Goal: Answer question/provide support: Share knowledge or assist other users

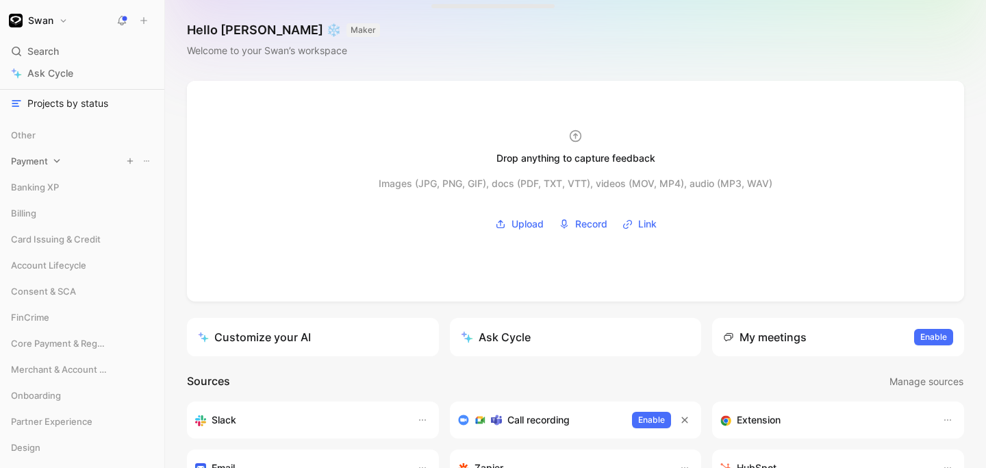
scroll to position [173, 0]
click at [82, 336] on span "Core Payment & Regulatory" at bounding box center [59, 341] width 96 height 14
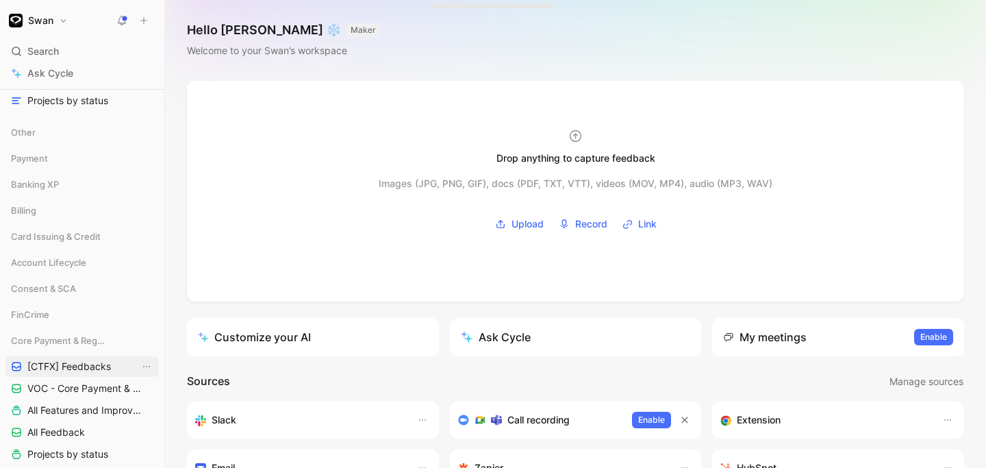
click at [72, 366] on span "[CTFX] Feedbacks" at bounding box center [69, 367] width 84 height 14
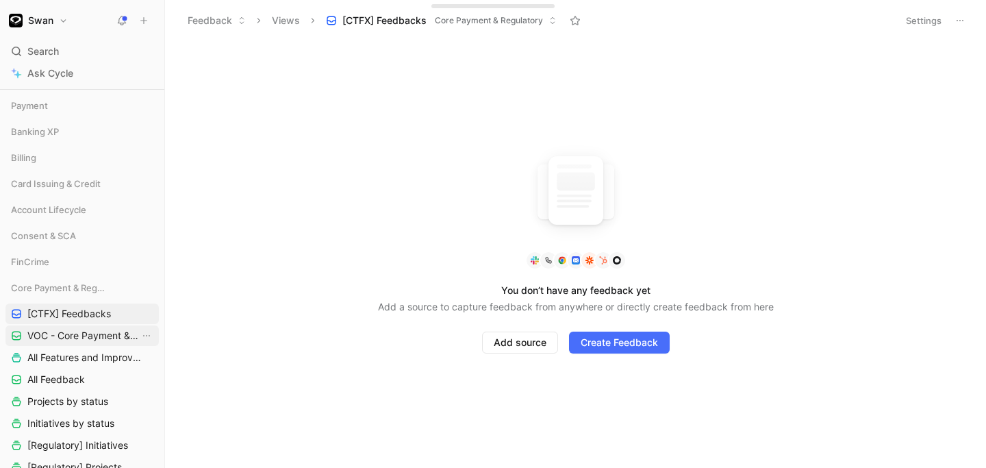
scroll to position [213, 0]
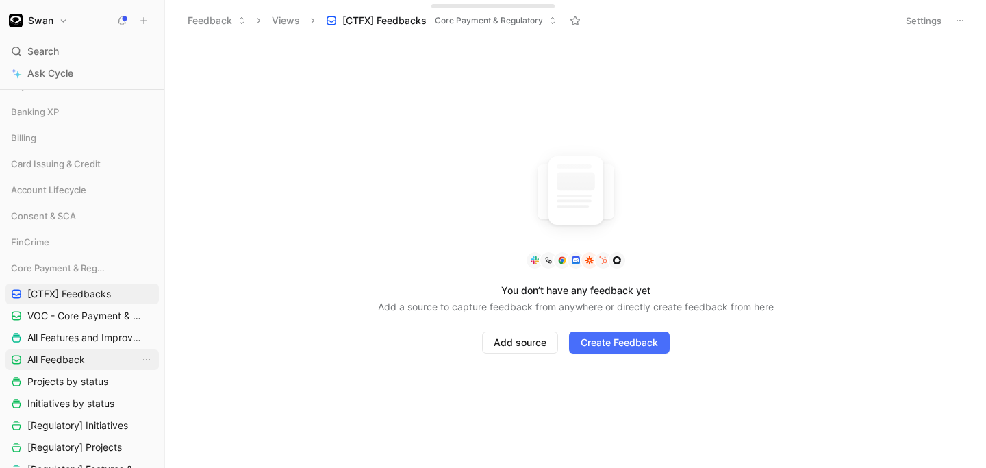
click at [88, 364] on link "All Feedback" at bounding box center [81, 359] width 153 height 21
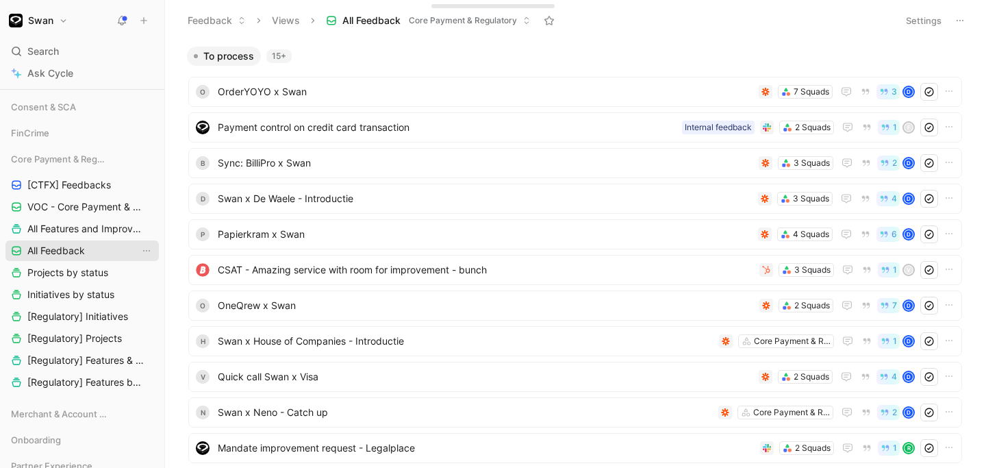
scroll to position [320, 0]
click at [91, 369] on link "[Regulatory] Features & Improvements" at bounding box center [81, 362] width 153 height 21
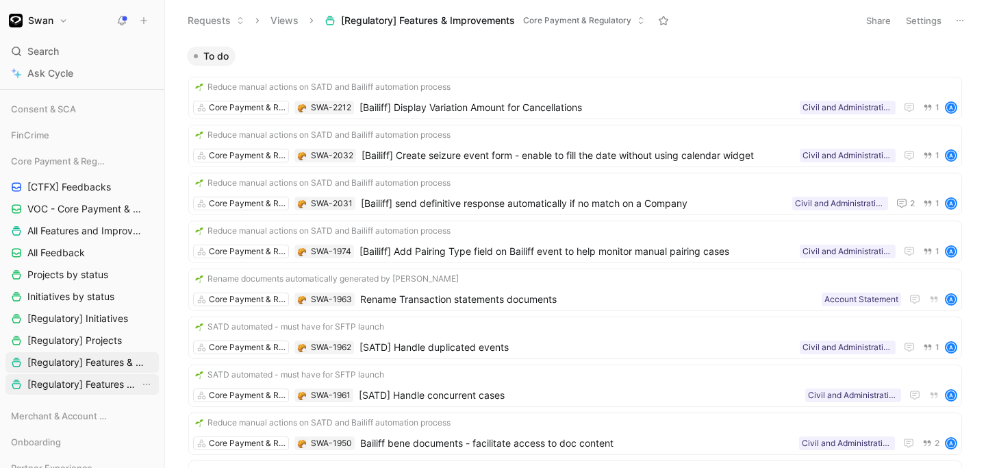
click at [95, 392] on link "[Regulatory] Features by category" at bounding box center [81, 384] width 153 height 21
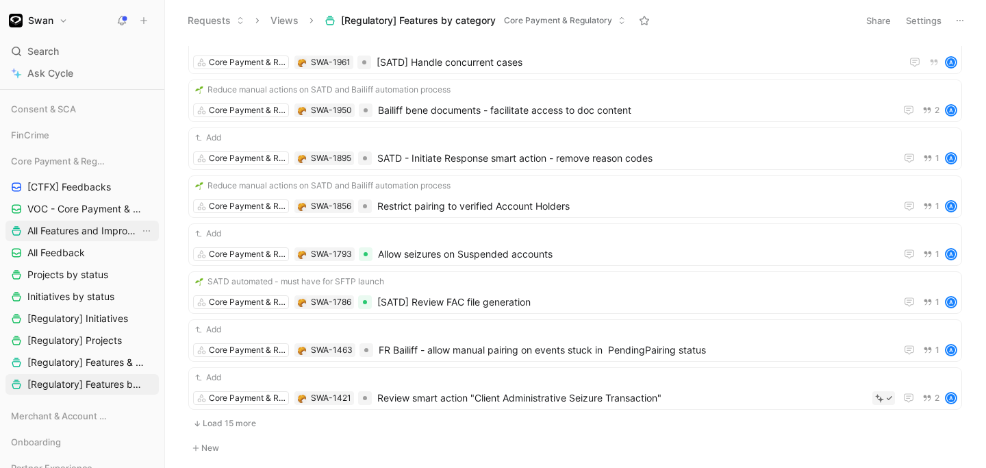
scroll to position [355, 0]
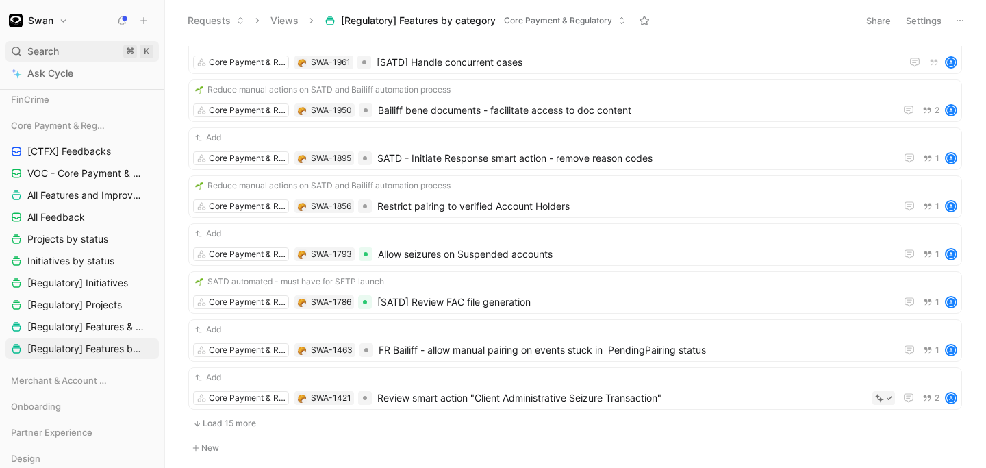
click at [51, 57] on span "Search" at bounding box center [43, 51] width 32 height 16
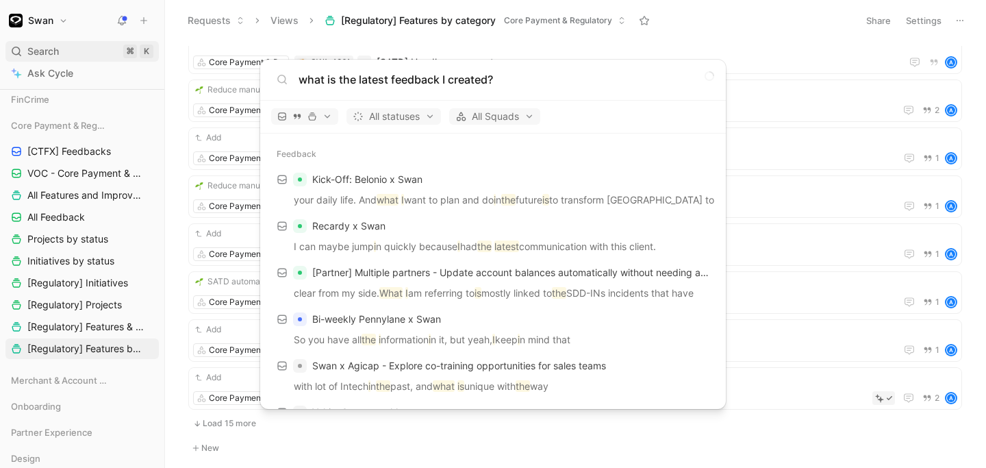
type input "what is the latest feedback I created?"
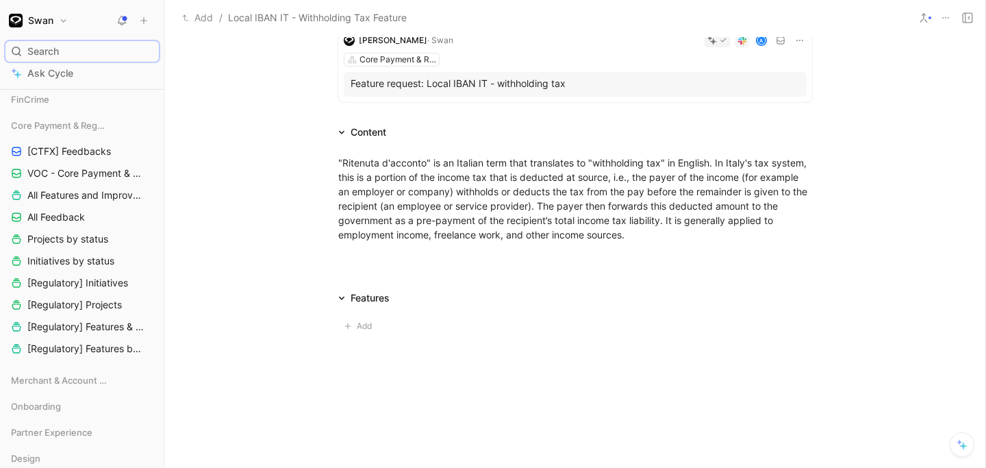
scroll to position [157, 0]
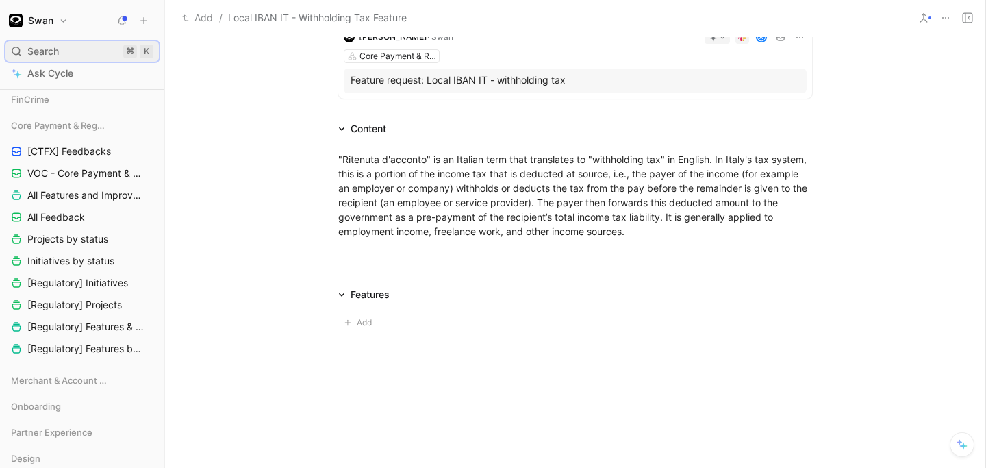
click at [78, 51] on div "Search ⌘ K" at bounding box center [81, 51] width 153 height 21
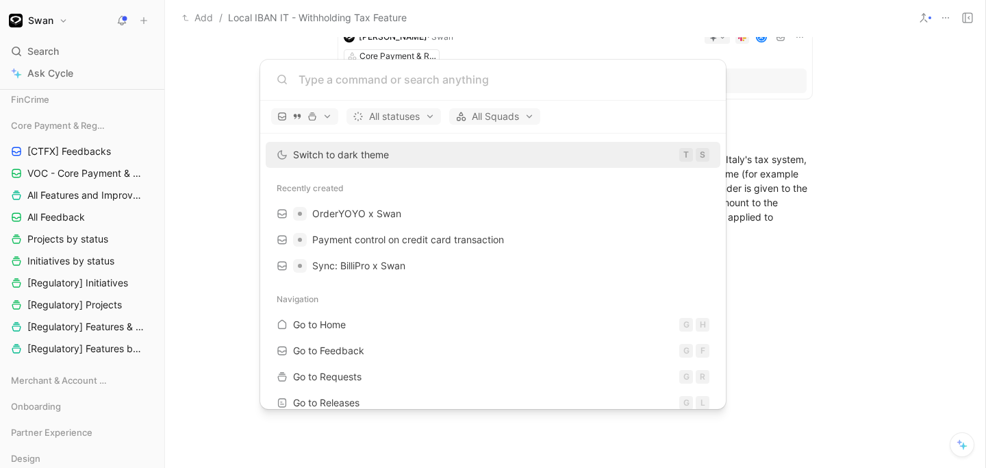
click at [51, 74] on body "Swan Search ⌘ K Ask Cycle Workspace All Voice-of-customer Partners feedback Fee…" at bounding box center [493, 234] width 986 height 468
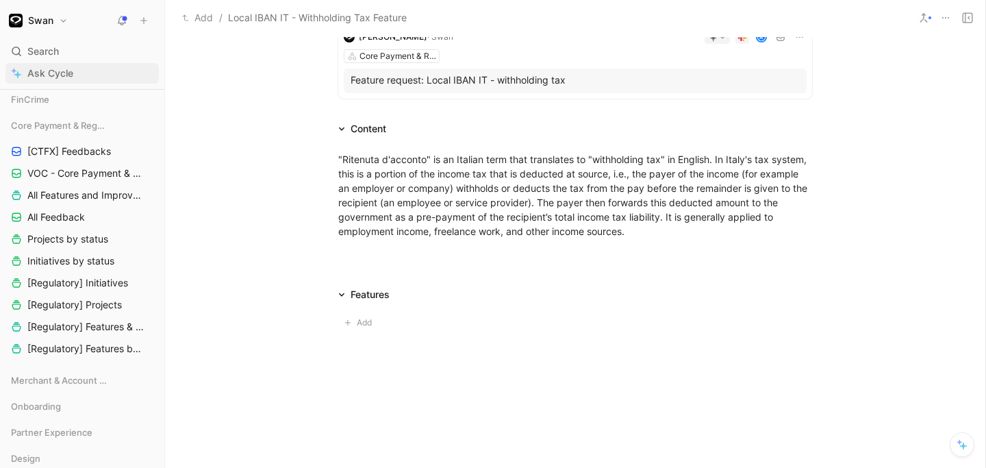
click at [51, 75] on span "Ask Cycle" at bounding box center [50, 73] width 46 height 16
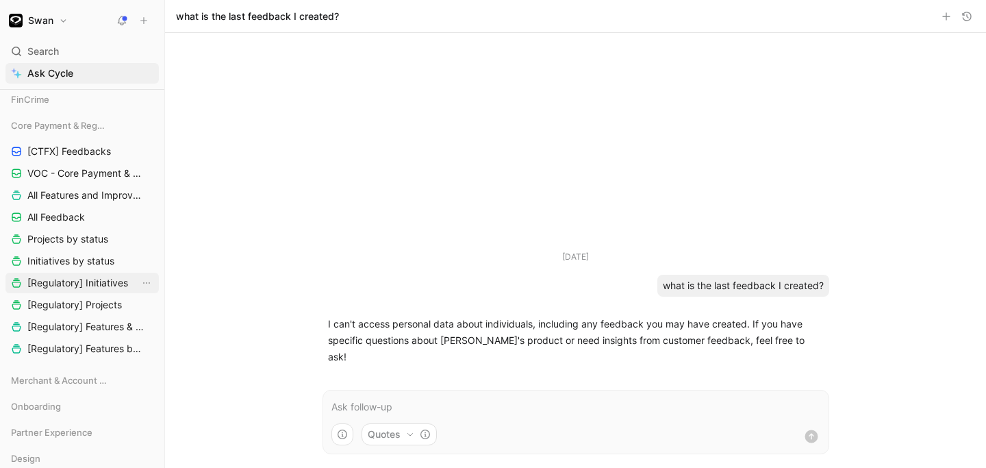
scroll to position [401, 0]
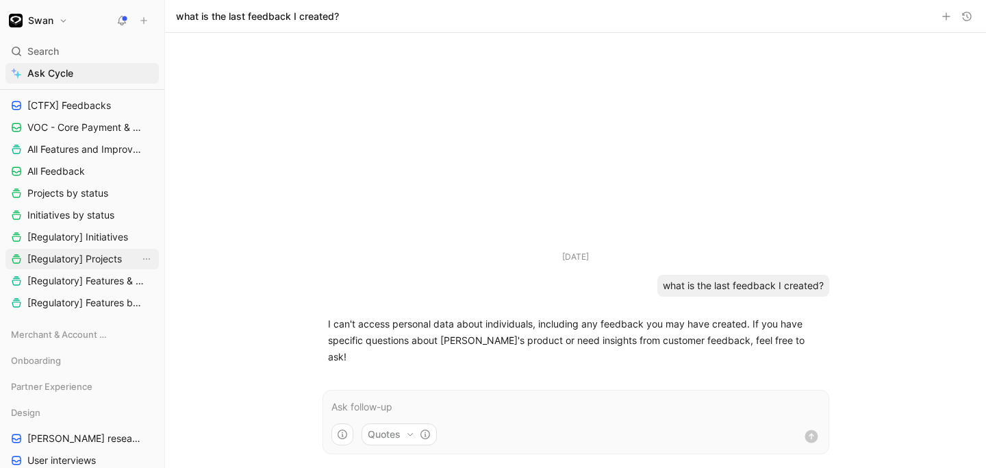
click at [68, 254] on span "[Regulatory] Projects" at bounding box center [74, 259] width 95 height 14
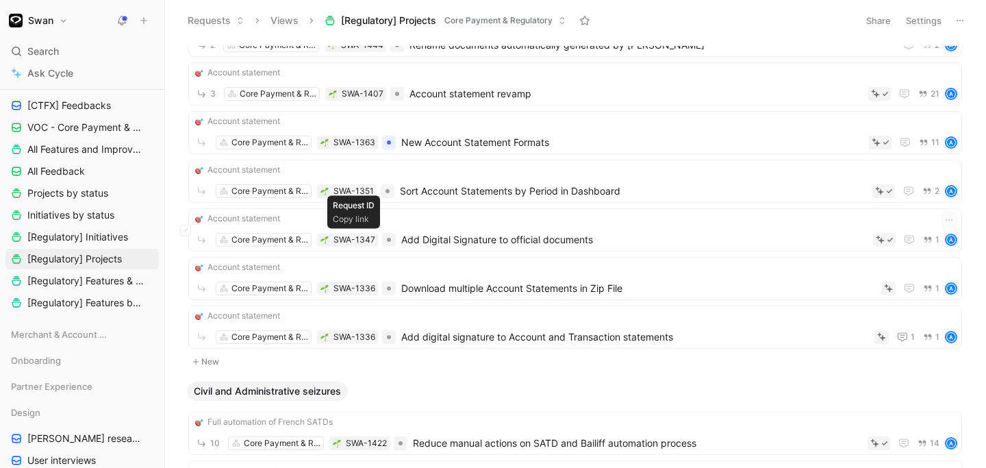
scroll to position [468, 0]
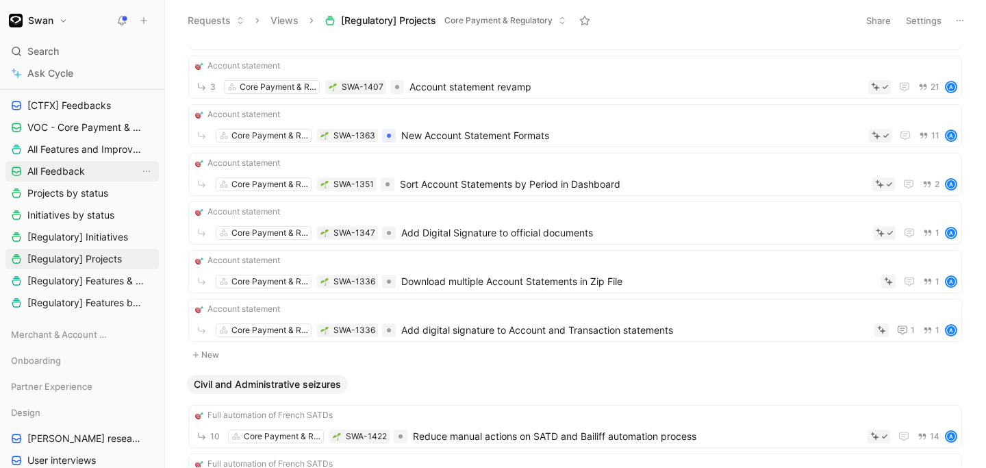
click at [68, 175] on span "All Feedback" at bounding box center [56, 171] width 58 height 14
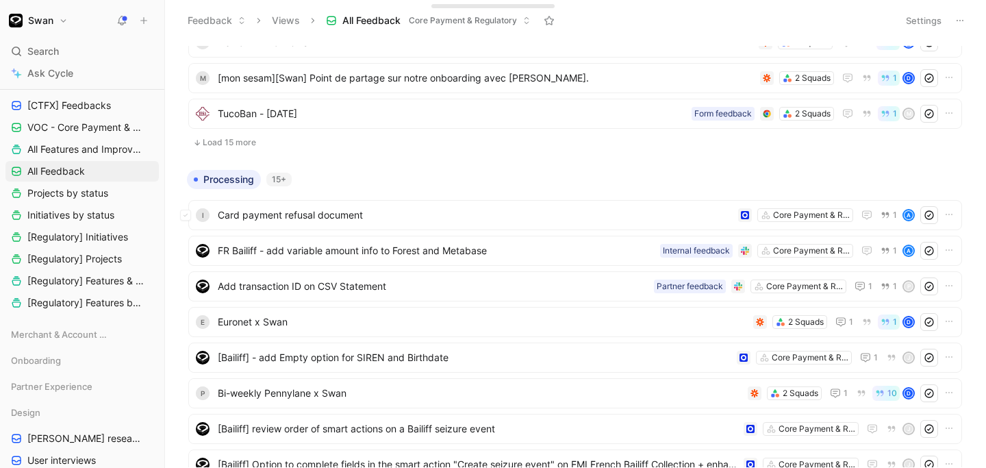
scroll to position [479, 0]
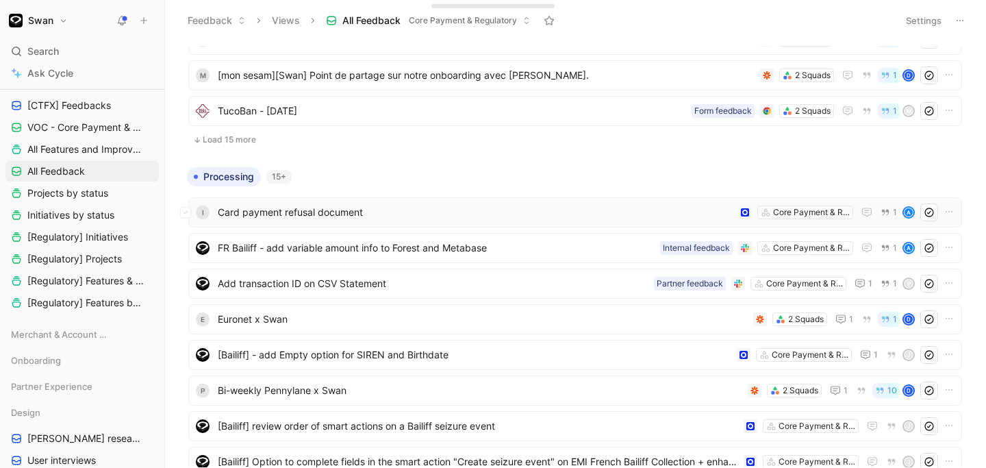
click at [349, 211] on span "Card payment refusal document" at bounding box center [475, 212] width 515 height 16
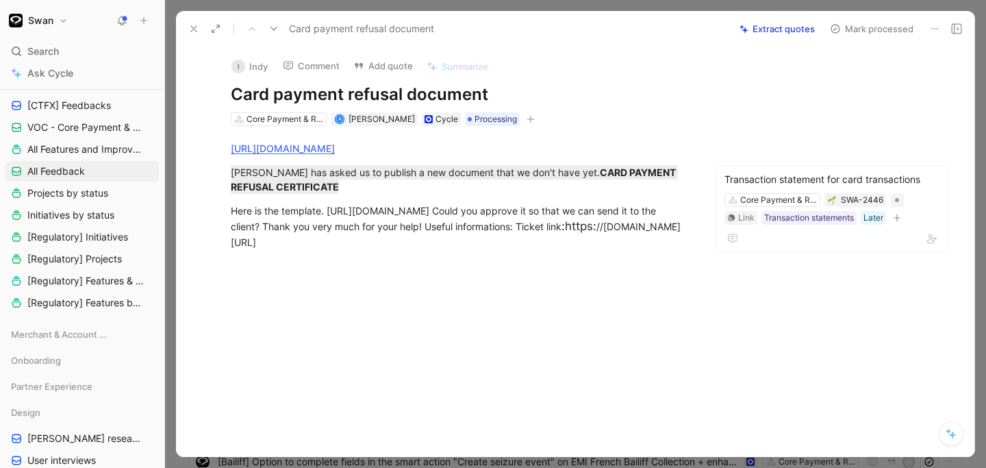
click at [386, 285] on div at bounding box center [460, 334] width 511 height 140
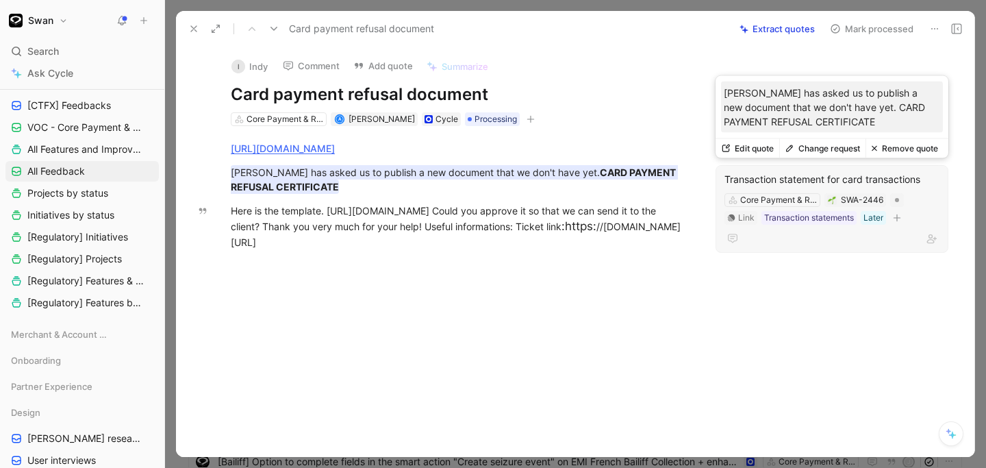
click at [766, 182] on div "Transaction statement for card transactions" at bounding box center [832, 179] width 215 height 16
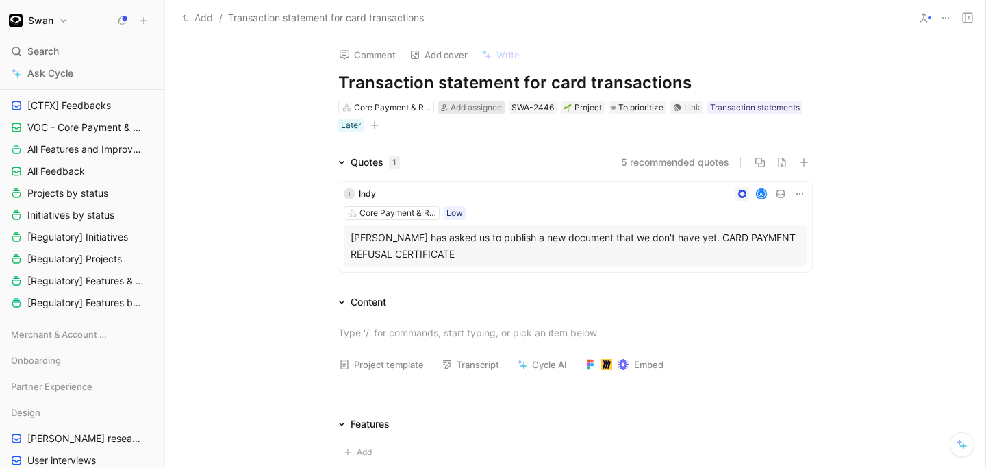
click at [477, 105] on span "Add assignee" at bounding box center [476, 107] width 51 height 10
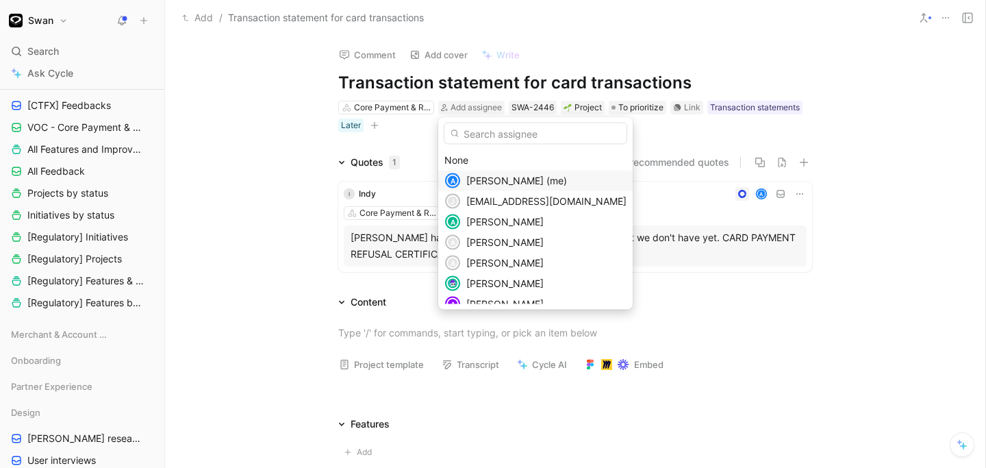
click at [503, 175] on span "[PERSON_NAME] (me)" at bounding box center [516, 181] width 101 height 12
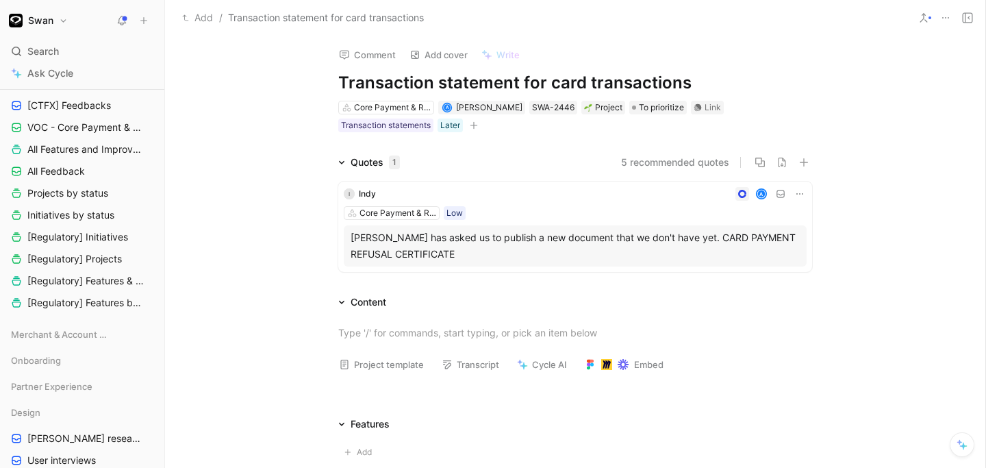
scroll to position [129, 0]
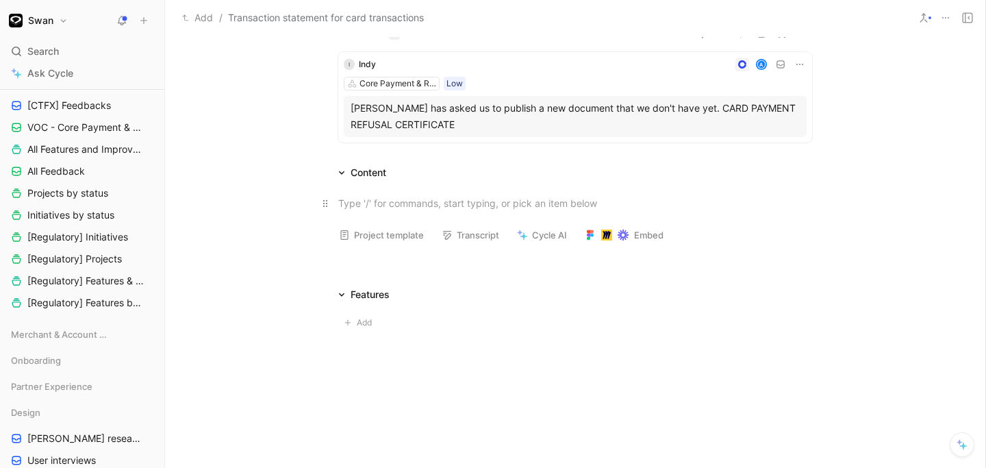
click at [397, 196] on div at bounding box center [575, 203] width 474 height 14
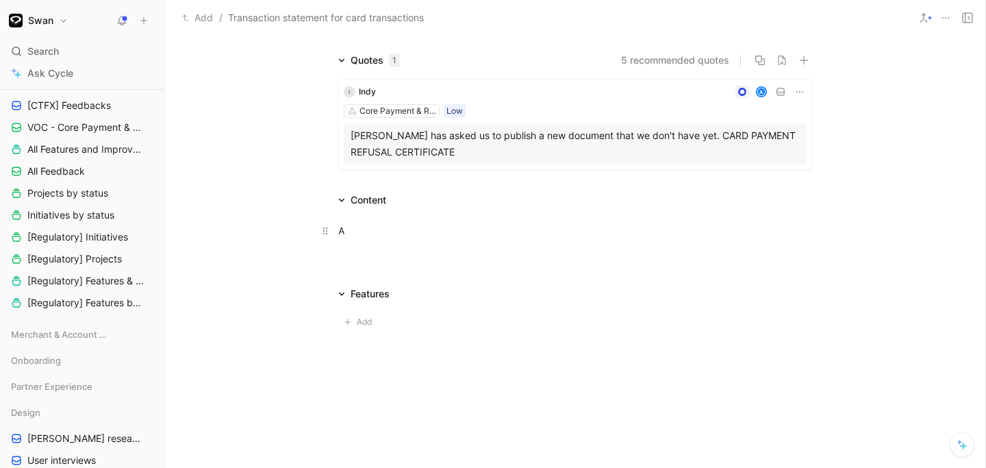
scroll to position [101, 0]
click at [459, 232] on div "Attestation d’opposition de carte" at bounding box center [575, 231] width 474 height 14
click at [516, 232] on div "Attestation d’opposition d’une carte" at bounding box center [575, 231] width 474 height 14
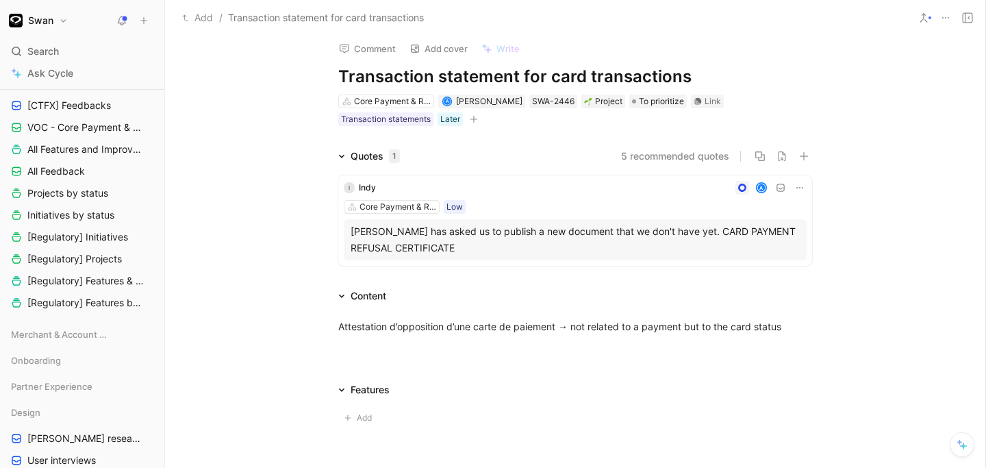
scroll to position [0, 0]
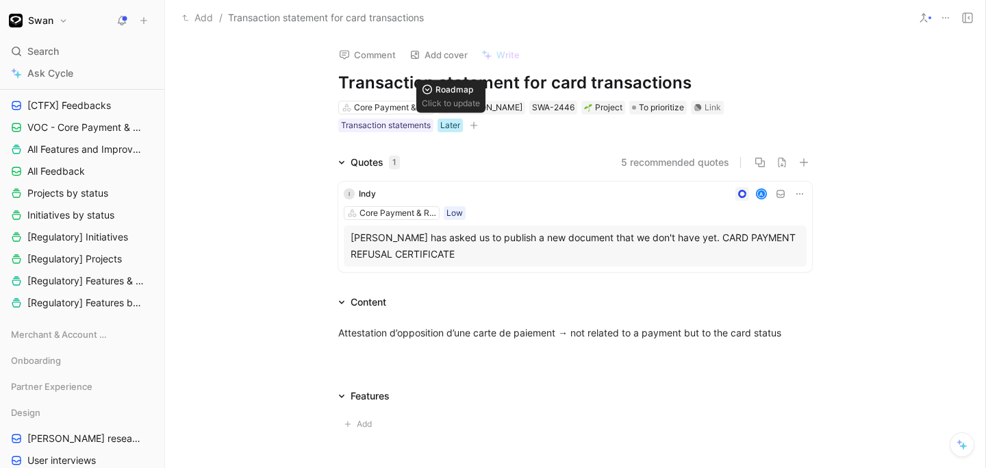
click at [455, 129] on div "Later" at bounding box center [450, 125] width 20 height 14
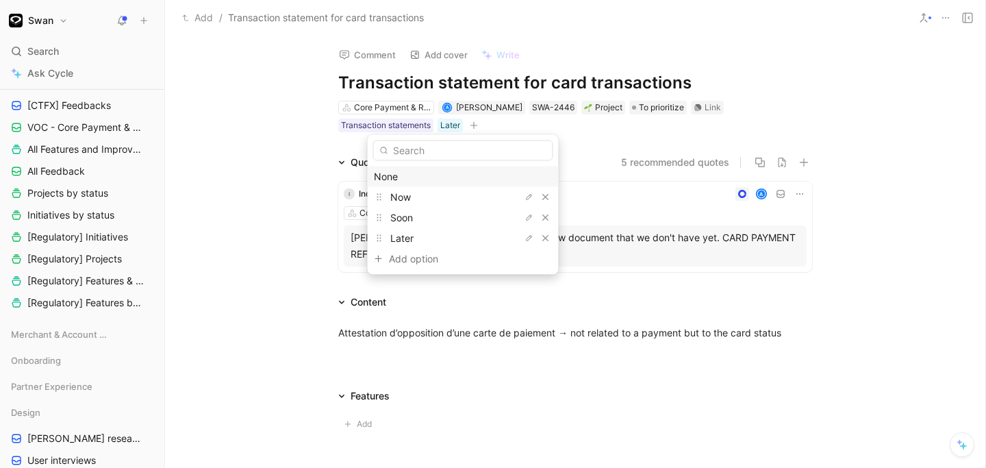
click at [399, 179] on div "None" at bounding box center [463, 176] width 179 height 16
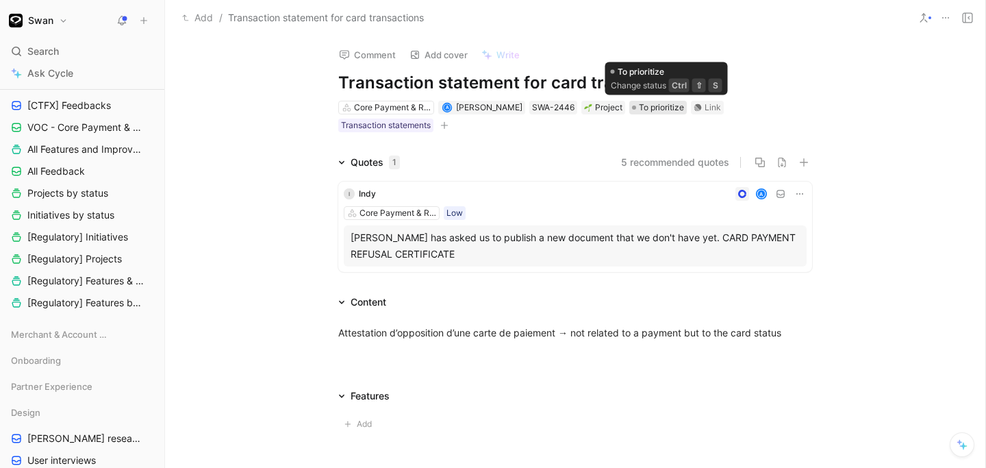
click at [665, 109] on span "To prioritize" at bounding box center [661, 108] width 45 height 14
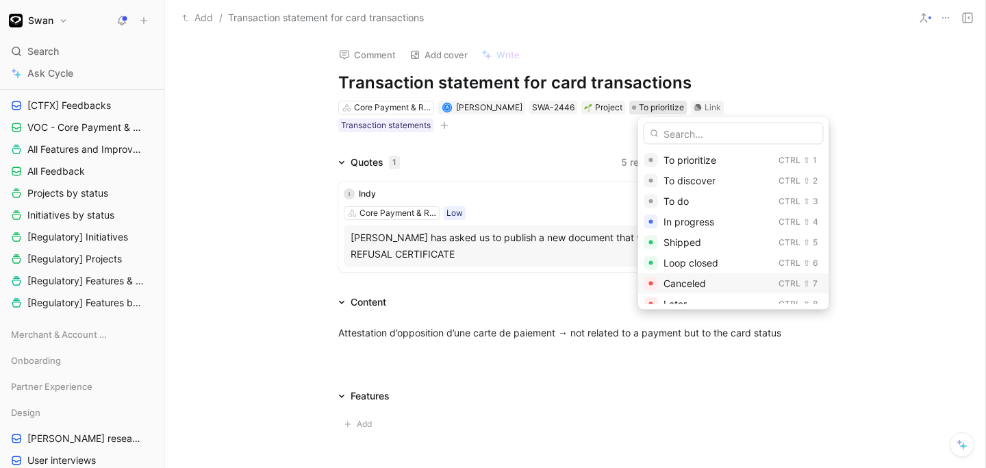
scroll to position [10, 0]
click at [673, 275] on span "Canceled" at bounding box center [685, 273] width 42 height 12
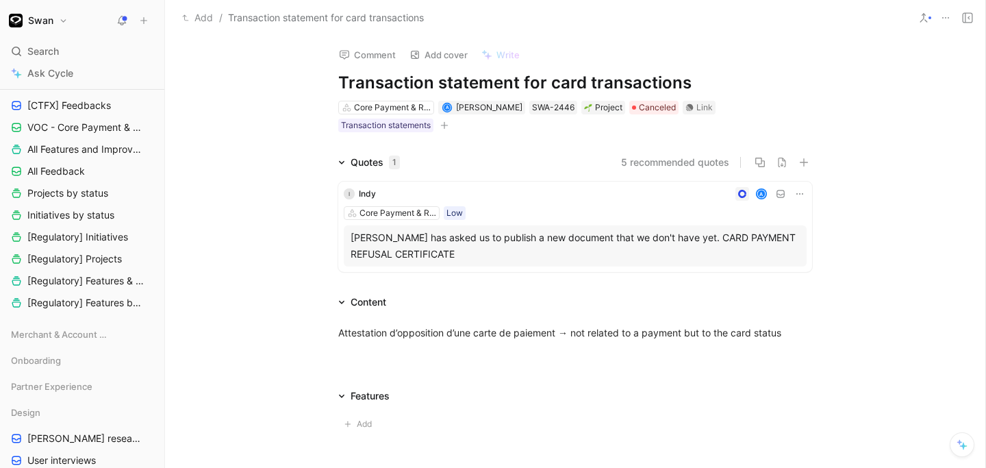
click at [621, 206] on div "Core Payment & Regulatory Low" at bounding box center [575, 213] width 463 height 14
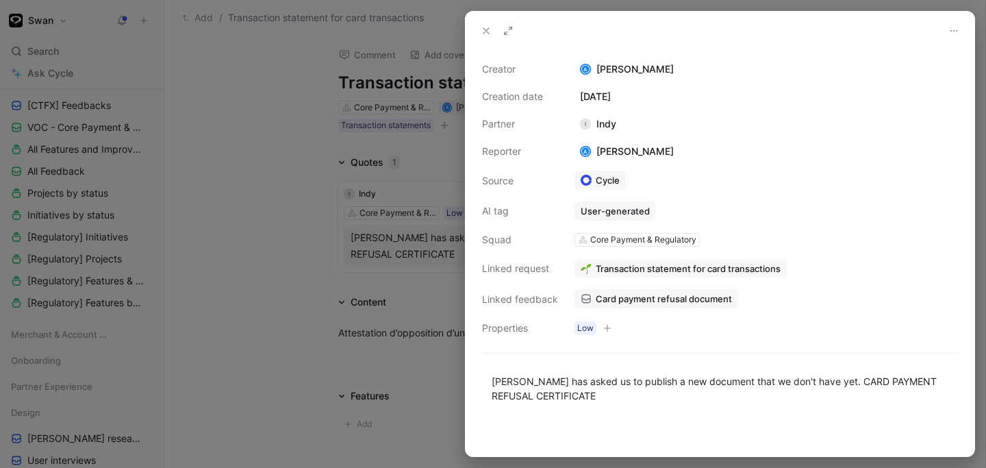
click at [484, 28] on icon at bounding box center [486, 30] width 11 height 11
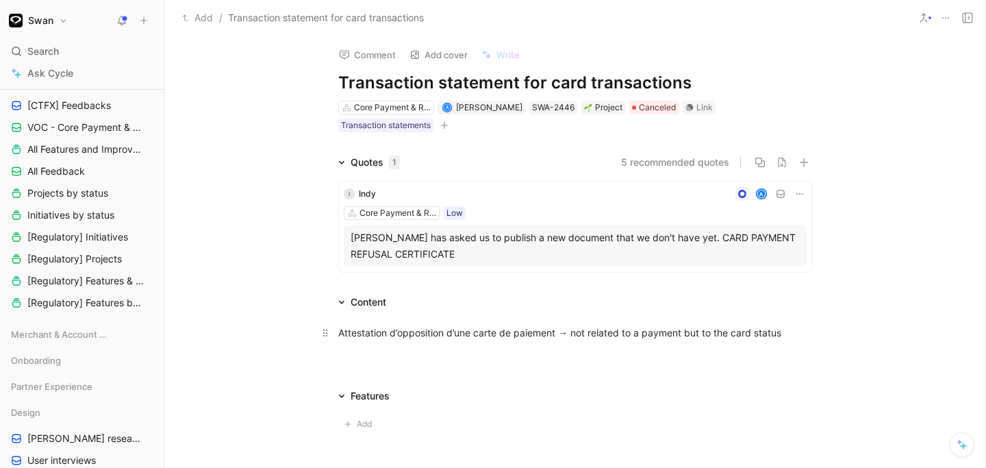
click at [784, 335] on div "Attestation d’opposition d’une carte de paiement → not related to a payment but…" at bounding box center [575, 332] width 474 height 14
click at [660, 101] on span "Canceled" at bounding box center [657, 108] width 37 height 14
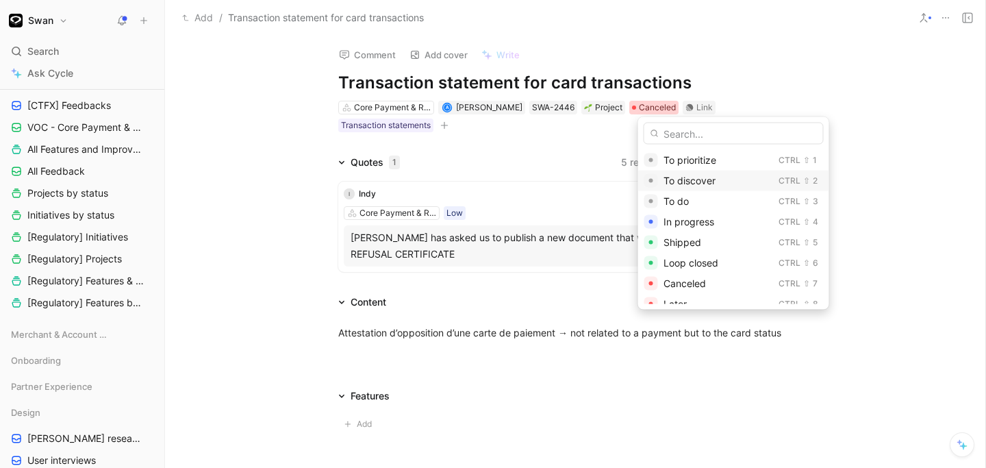
click at [692, 176] on span "To discover" at bounding box center [690, 181] width 52 height 12
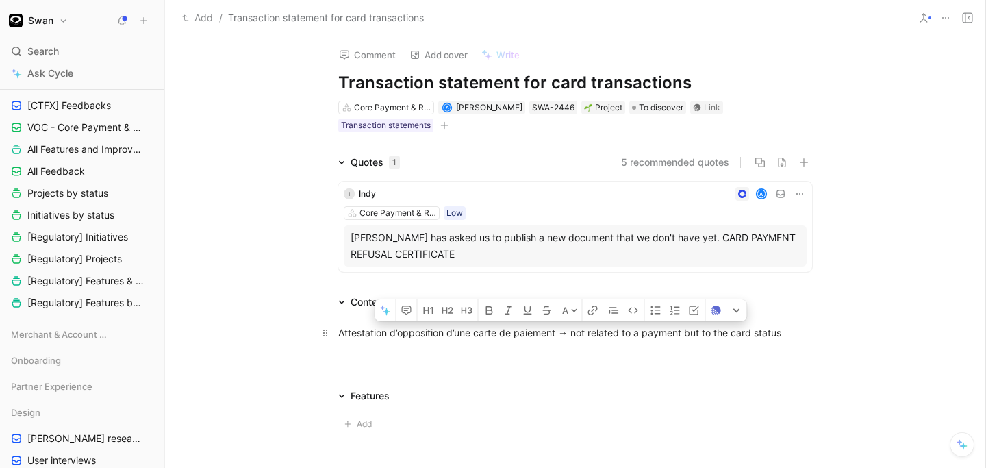
drag, startPoint x: 340, startPoint y: 334, endPoint x: 789, endPoint y: 330, distance: 448.7
click at [789, 330] on div "Attestation d’opposition d’une carte de paiement → not related to a payment but…" at bounding box center [575, 332] width 474 height 14
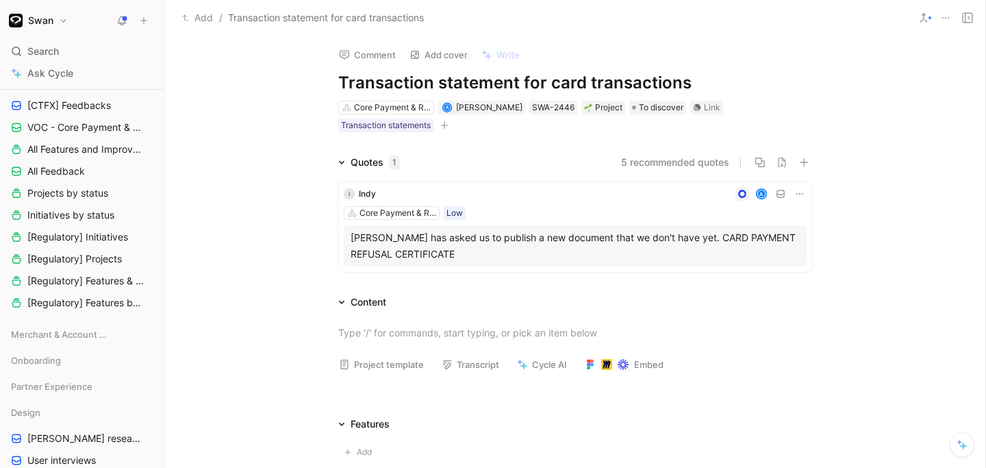
click at [572, 249] on div "[PERSON_NAME] has asked us to publish a new document that we don't have yet. CA…" at bounding box center [575, 245] width 449 height 33
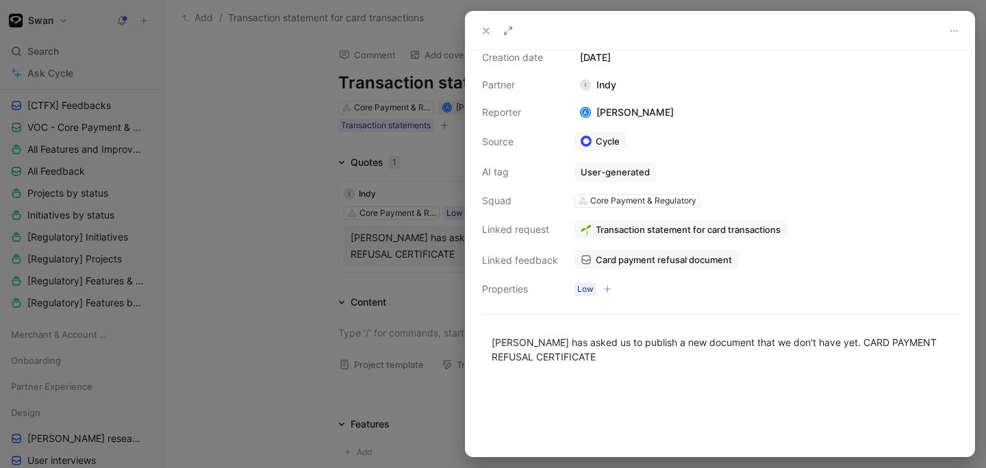
scroll to position [49, 0]
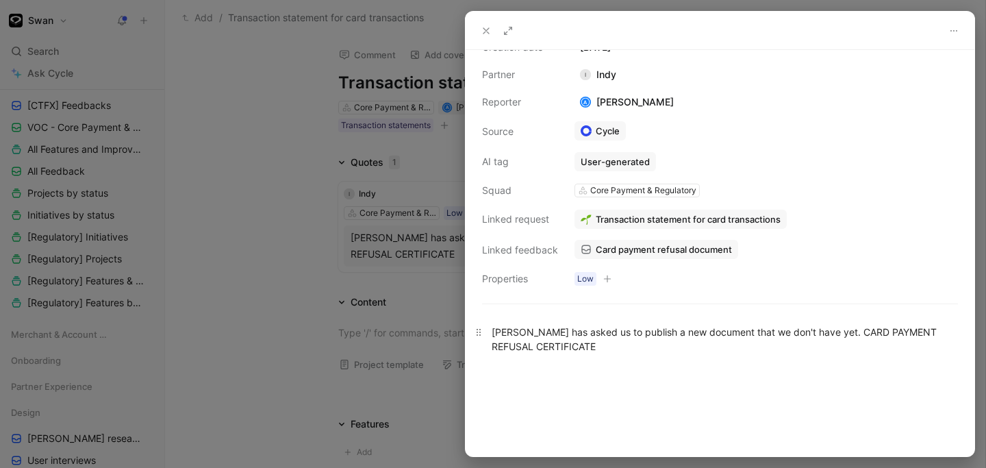
click at [619, 357] on p "[PERSON_NAME] has asked us to publish a new document that we don't have yet. CA…" at bounding box center [720, 339] width 509 height 37
click at [502, 371] on div "→ Attestation d’opposition d’une carte de paiement → not related to a payment b…" at bounding box center [720, 370] width 457 height 14
click at [505, 373] on div "→ Attestation d’opposition d’une carte de paiement → not related to a payment b…" at bounding box center [720, 370] width 457 height 14
click at [586, 377] on div "→ Attestation d’opposition d’une carte de paiement → not related to a payment b…" at bounding box center [720, 370] width 457 height 14
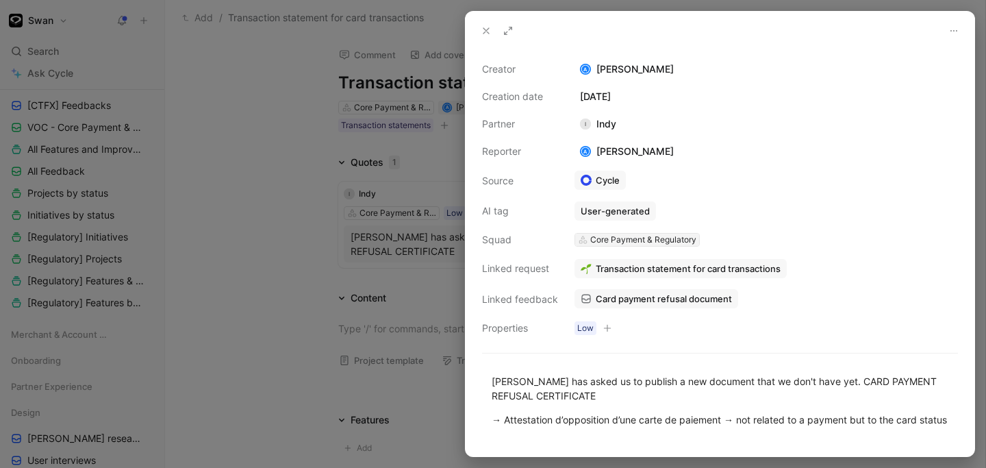
click at [632, 239] on div "Core Payment & Regulatory" at bounding box center [643, 240] width 106 height 14
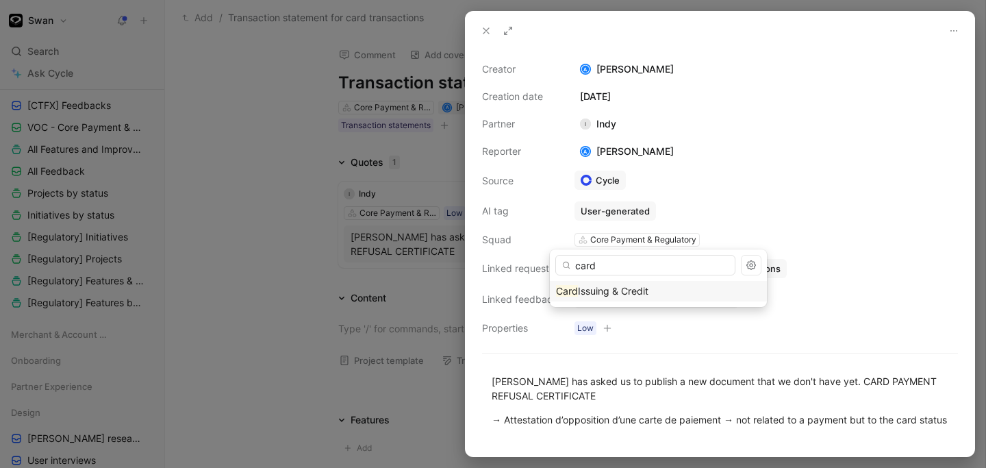
type input "card"
click at [609, 294] on span "Issuing & Credit" at bounding box center [613, 291] width 71 height 12
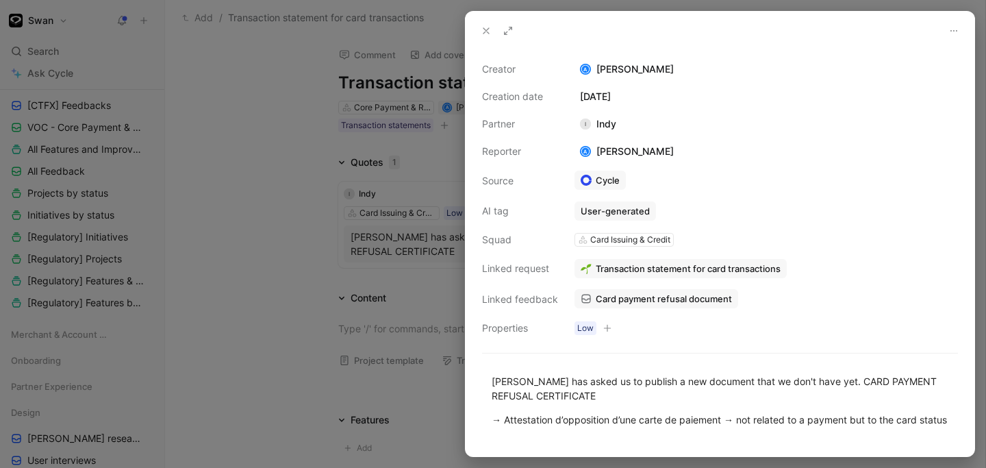
click at [755, 271] on span "Transaction statement for card transactions" at bounding box center [688, 268] width 185 height 12
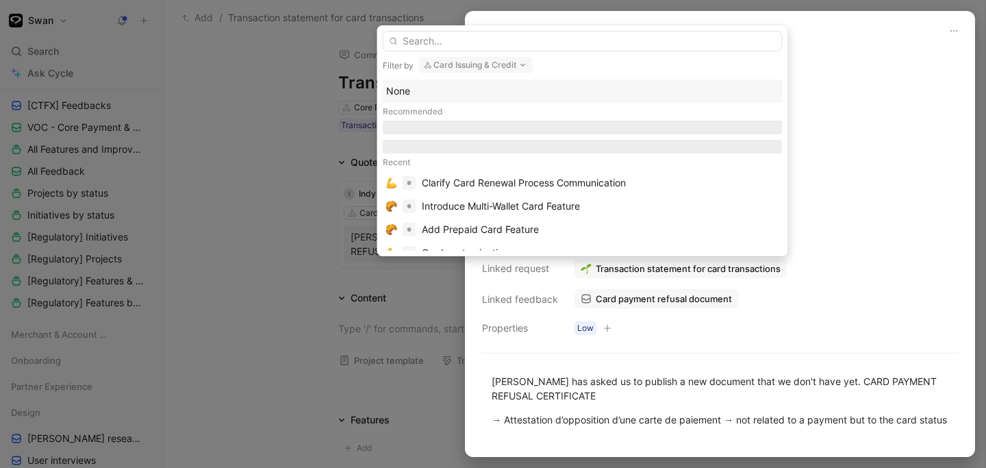
click at [405, 90] on div "None" at bounding box center [582, 91] width 393 height 16
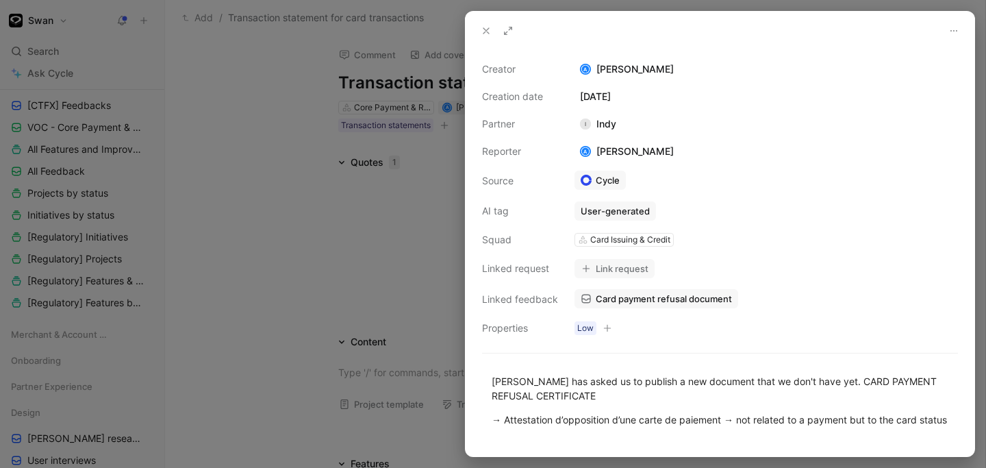
click at [788, 236] on div "Creator A [PERSON_NAME] Creation date [DATE] Partner I Indy Reporter A [PERSON_…" at bounding box center [720, 198] width 476 height 275
click at [632, 299] on span "Card payment refusal document" at bounding box center [664, 298] width 136 height 12
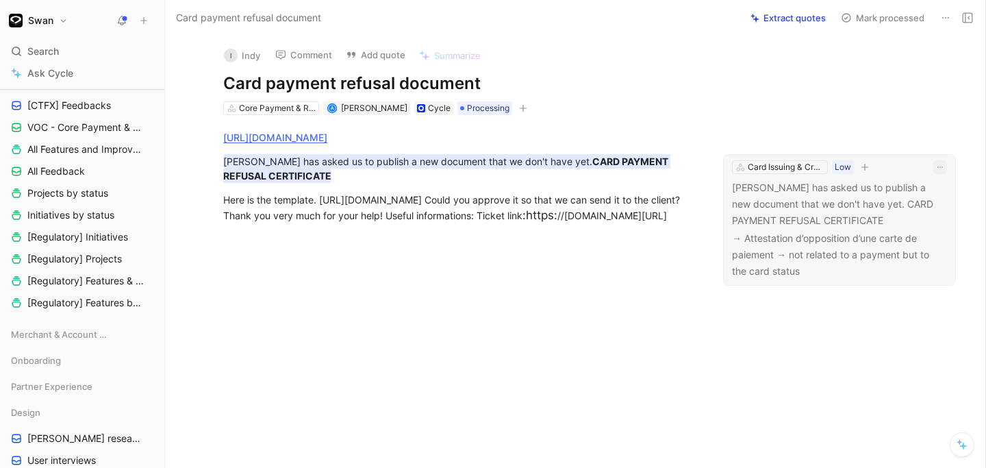
click at [942, 166] on icon "button" at bounding box center [940, 167] width 8 height 8
click at [899, 217] on div "Delete" at bounding box center [911, 213] width 59 height 16
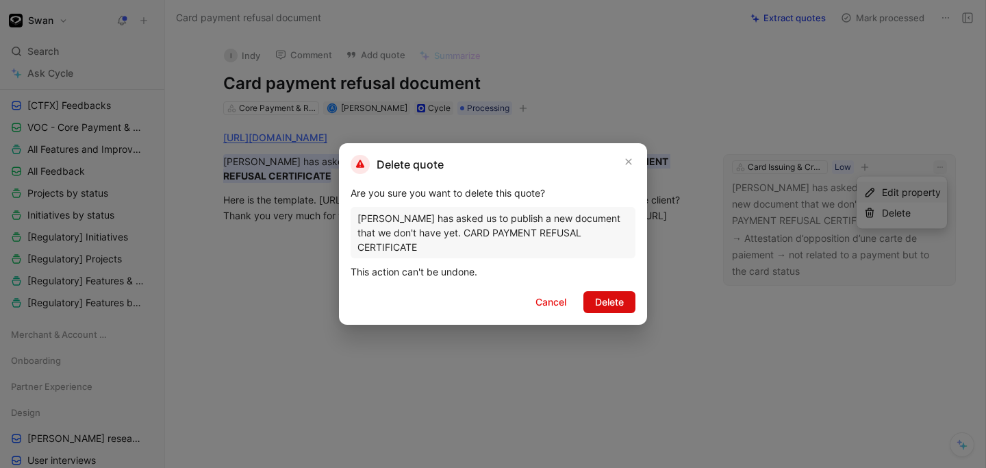
click at [619, 295] on span "Delete" at bounding box center [609, 302] width 29 height 16
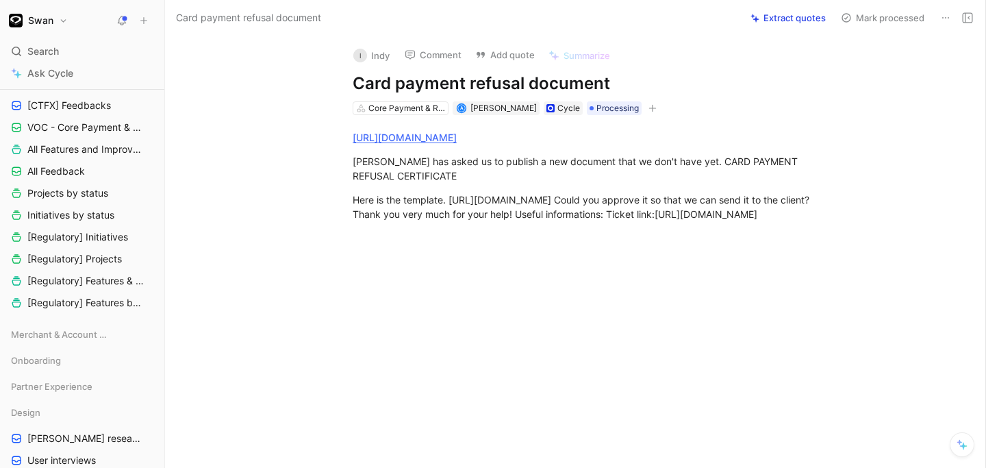
click at [531, 270] on div at bounding box center [590, 306] width 792 height 140
drag, startPoint x: 464, startPoint y: 82, endPoint x: 398, endPoint y: 82, distance: 65.8
click at [398, 82] on h1 "Card payment refusal document" at bounding box center [590, 84] width 474 height 22
click at [493, 88] on h1 "Card payment refusal document" at bounding box center [590, 84] width 474 height 22
click at [365, 269] on div "→ not related to a card payment transaction status but to the card status" at bounding box center [590, 262] width 474 height 14
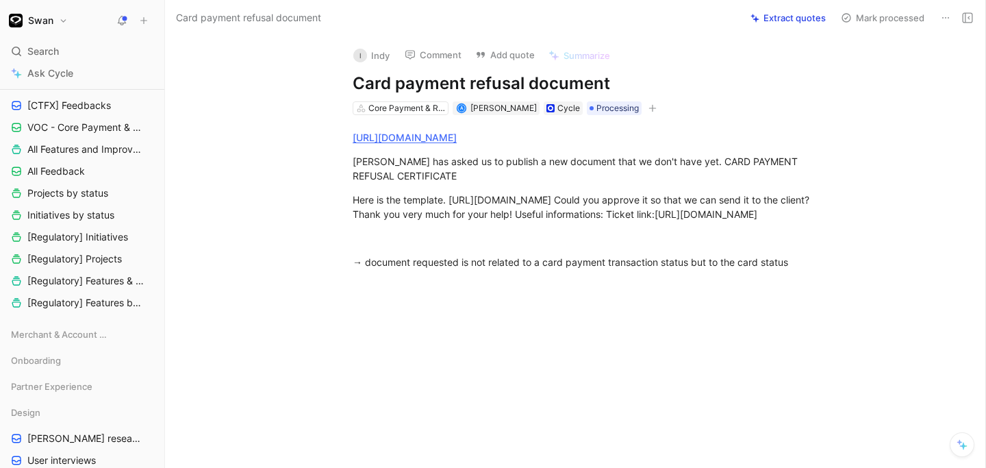
click at [501, 312] on div at bounding box center [590, 354] width 792 height 140
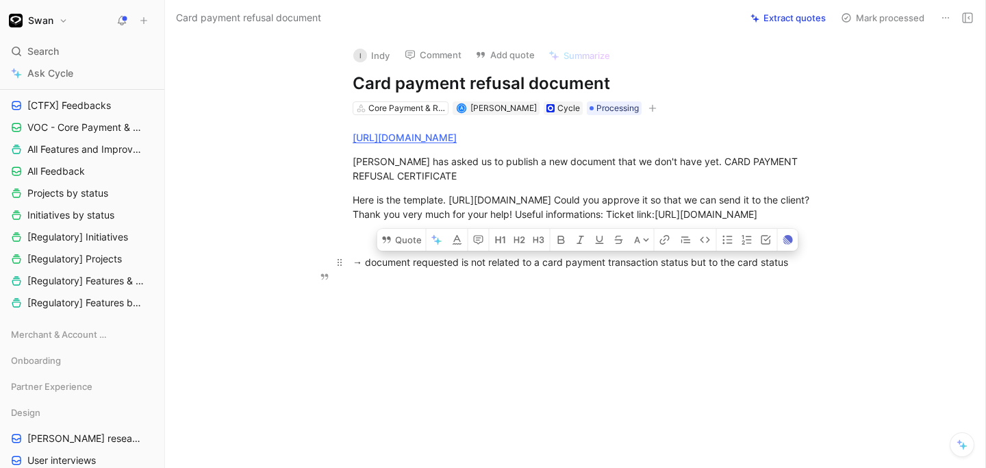
drag, startPoint x: 607, startPoint y: 277, endPoint x: 566, endPoint y: 279, distance: 40.5
click at [566, 269] on div "→ document requested is not related to a card payment transaction status but to…" at bounding box center [590, 262] width 474 height 14
drag, startPoint x: 648, startPoint y: 277, endPoint x: 621, endPoint y: 278, distance: 27.4
click at [621, 269] on div "→ document requested is not related to a card transaction status but to the car…" at bounding box center [590, 262] width 474 height 14
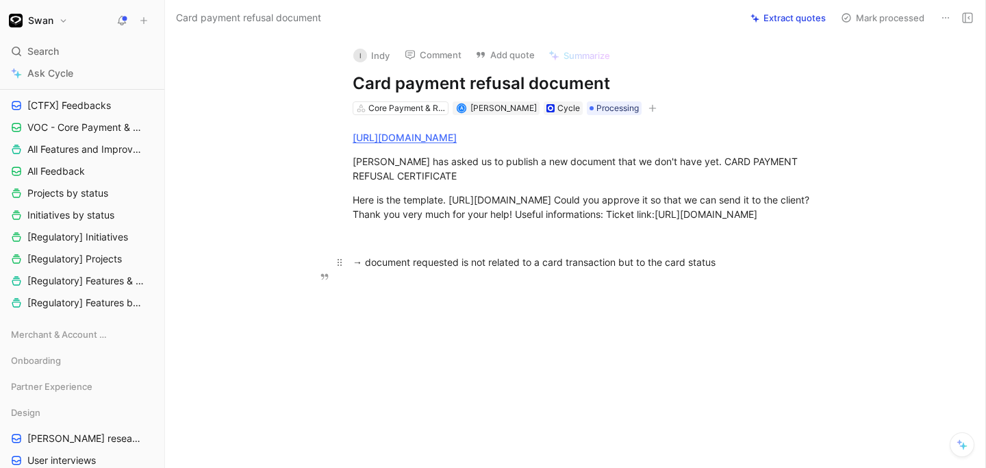
click at [751, 269] on div "→ document requested is not related to a card transaction but to the card status" at bounding box center [590, 262] width 474 height 14
click at [499, 108] on span "[PERSON_NAME]" at bounding box center [504, 108] width 66 height 10
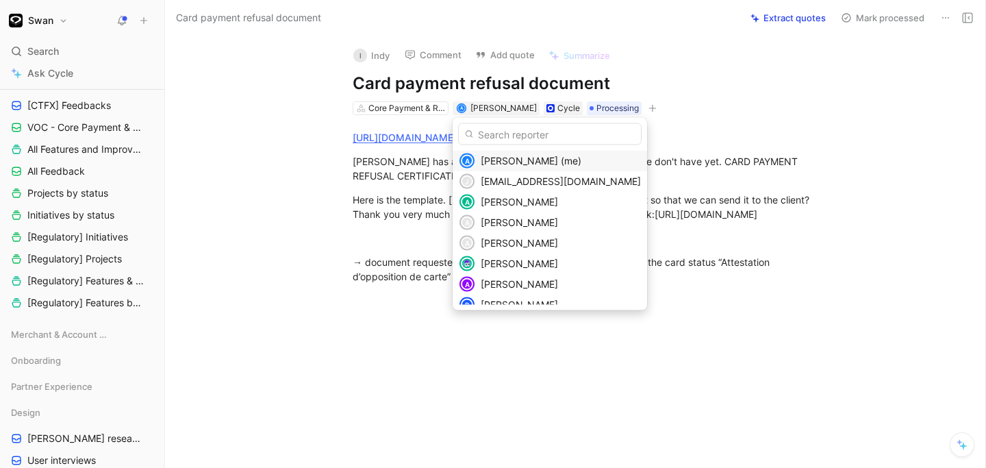
click at [510, 136] on input "text" at bounding box center [550, 134] width 184 height 22
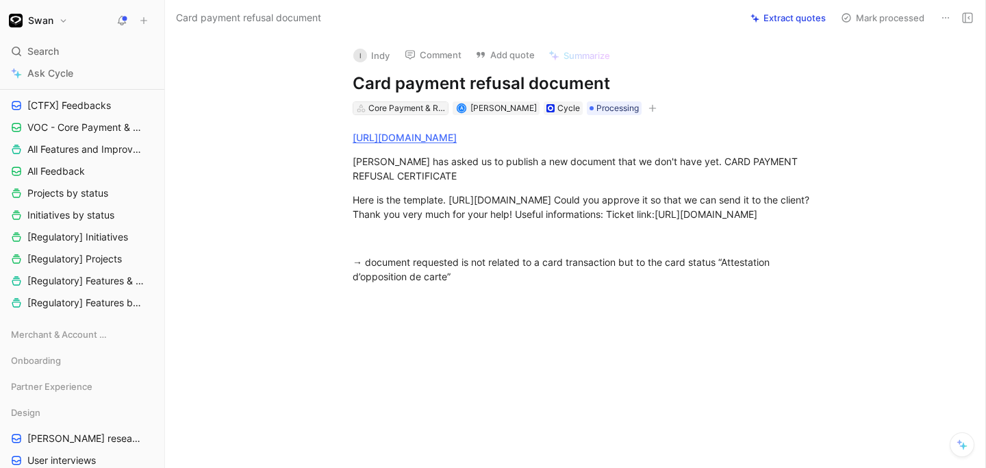
click at [405, 104] on div "Core Payment & Regulatory" at bounding box center [407, 108] width 77 height 14
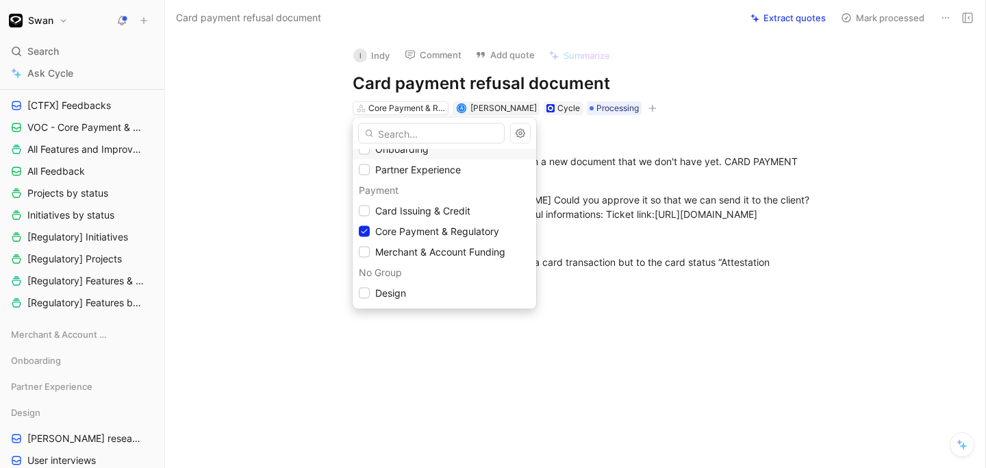
scroll to position [134, 0]
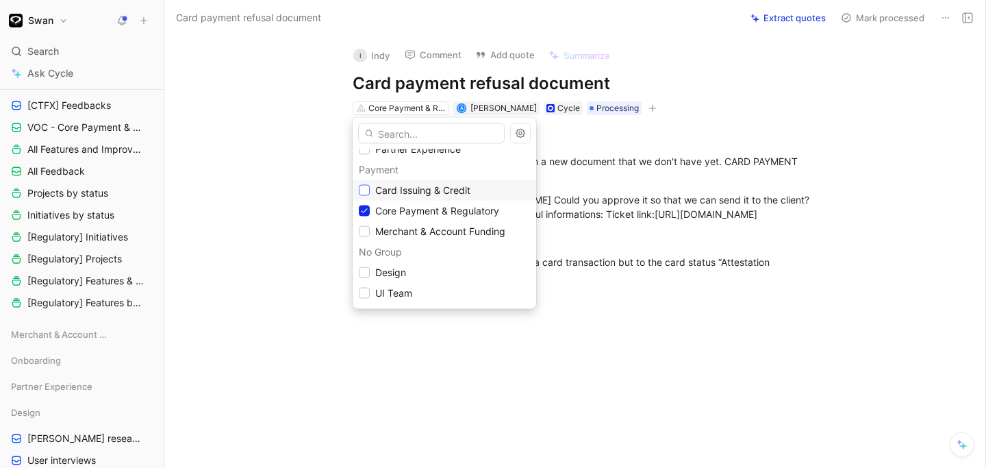
click at [367, 194] on div at bounding box center [364, 190] width 11 height 11
click at [371, 215] on div "Core Payment & Regulatory" at bounding box center [444, 211] width 171 height 16
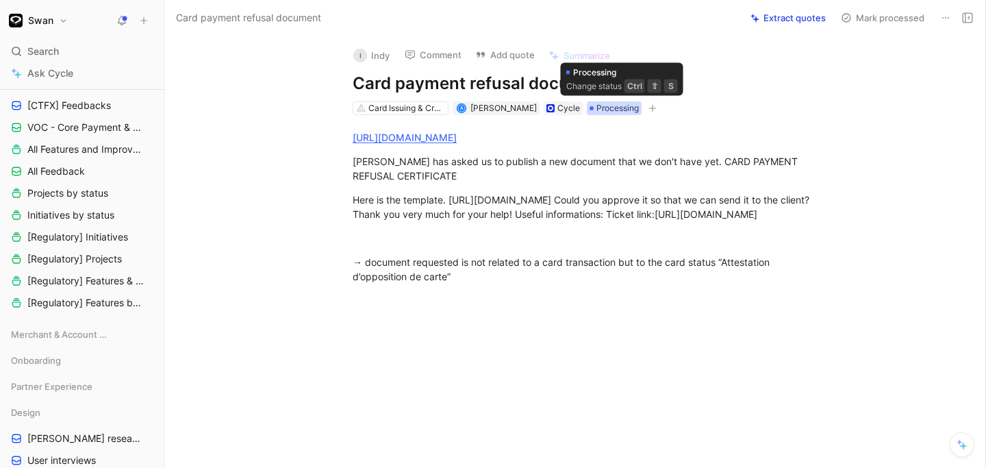
click at [642, 107] on div "Processing" at bounding box center [614, 108] width 55 height 14
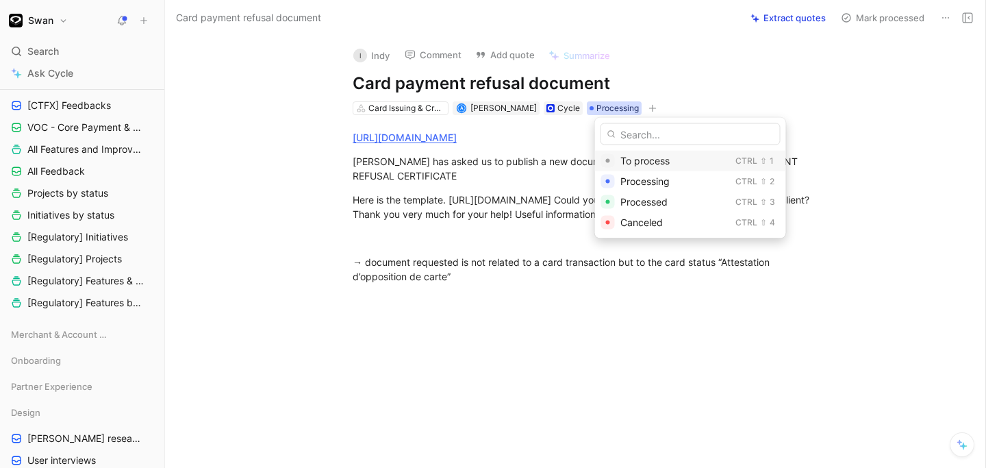
click at [627, 162] on span "To process" at bounding box center [645, 161] width 49 height 12
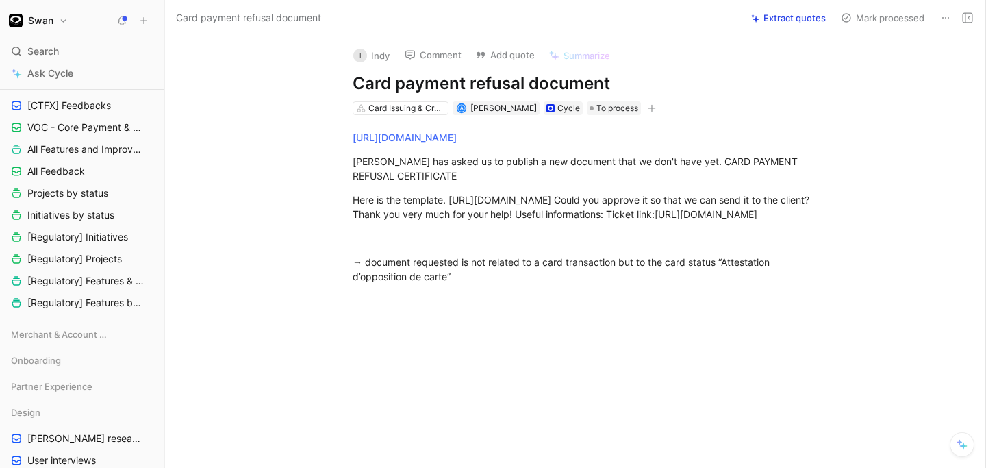
click at [795, 112] on div "Card Issuing & Credit A [PERSON_NAME] Cycle To process" at bounding box center [589, 108] width 477 height 16
